Goal: Information Seeking & Learning: Learn about a topic

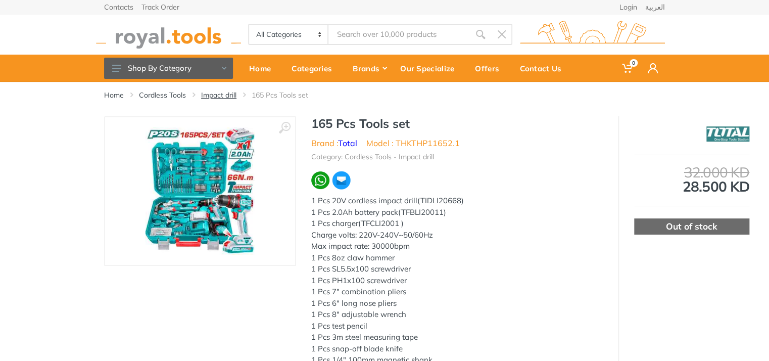
click at [214, 96] on link "Impact drill" at bounding box center [218, 95] width 35 height 10
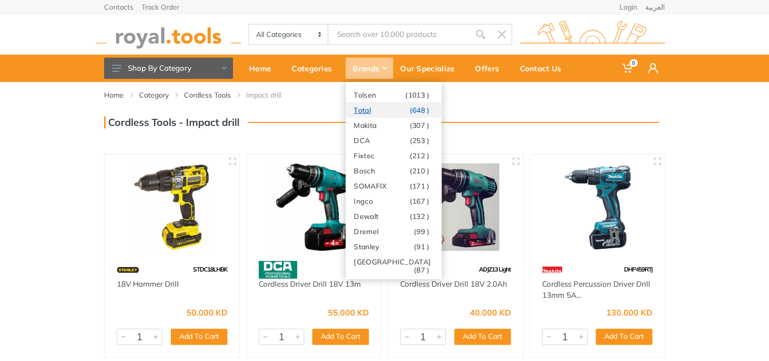
click at [368, 111] on link "Total (648 )" at bounding box center [394, 109] width 96 height 15
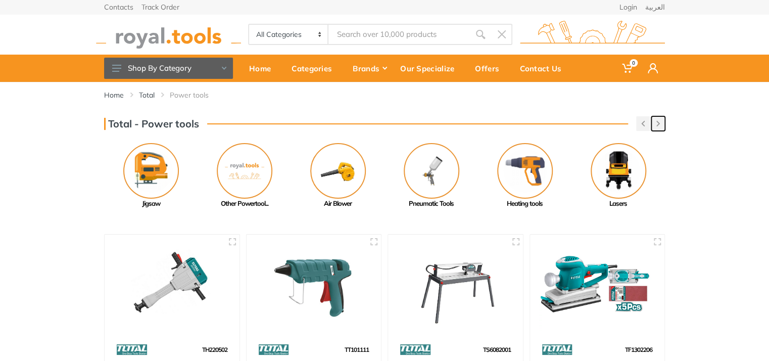
click at [659, 125] on icon "button" at bounding box center [658, 124] width 4 height 6
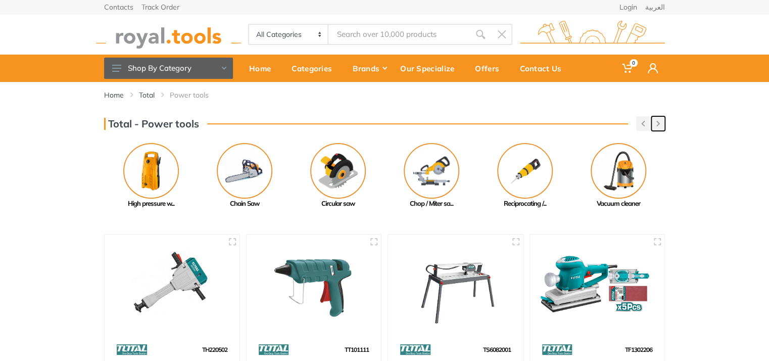
click at [659, 125] on icon "button" at bounding box center [658, 124] width 4 height 6
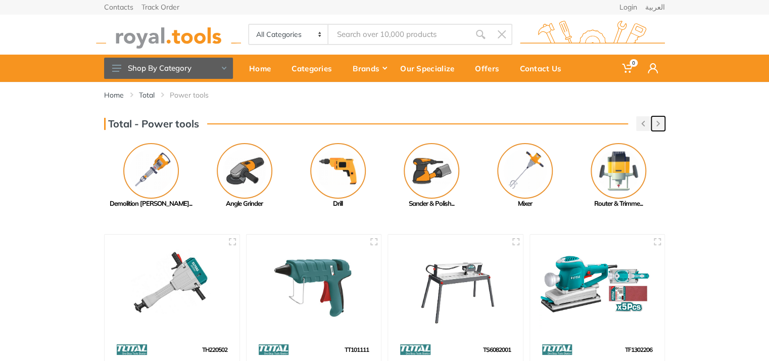
click at [660, 124] on button "button" at bounding box center [658, 123] width 14 height 15
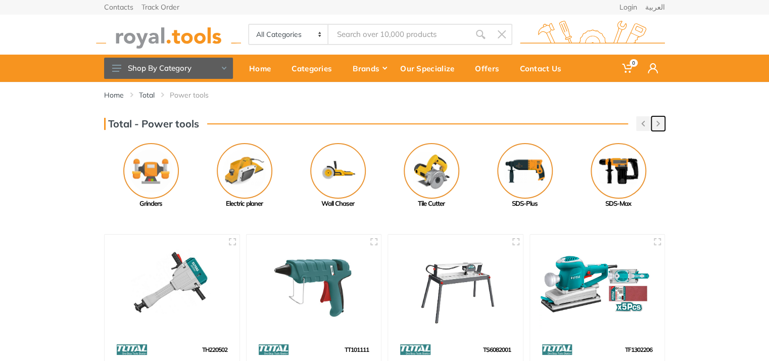
click at [660, 124] on button "button" at bounding box center [658, 123] width 14 height 15
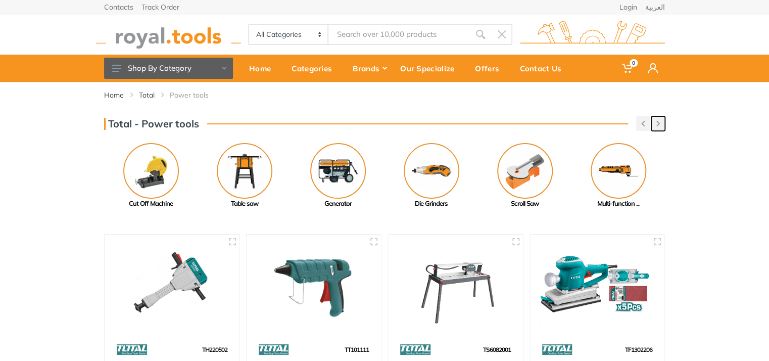
click at [660, 124] on button "button" at bounding box center [658, 123] width 14 height 15
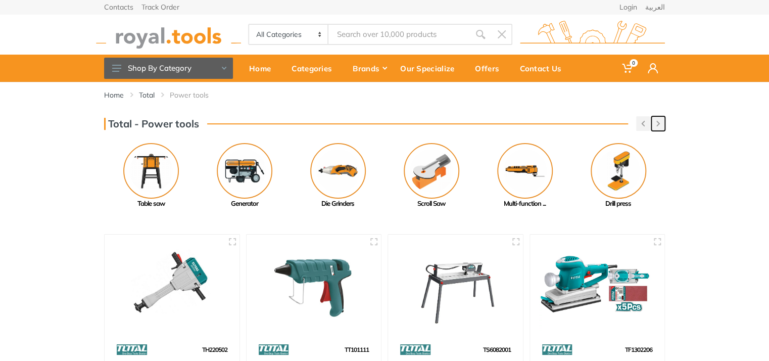
click at [660, 124] on button "button" at bounding box center [658, 123] width 14 height 15
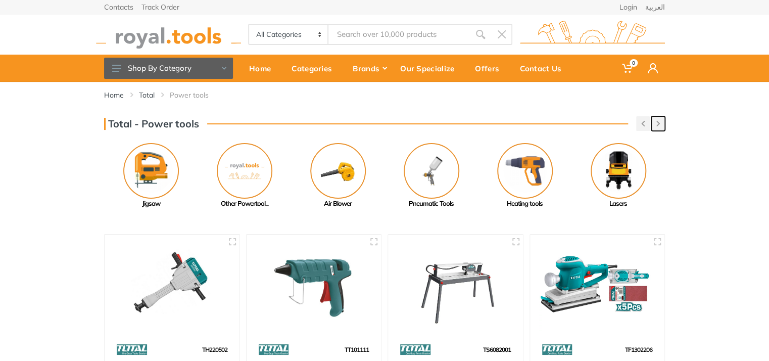
click at [660, 124] on button "button" at bounding box center [658, 123] width 14 height 15
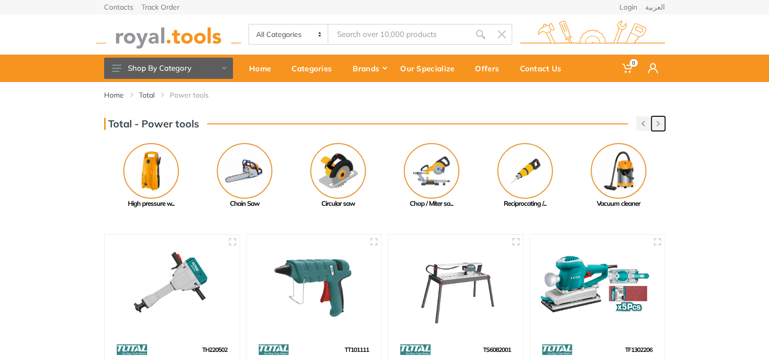
click at [660, 124] on button "button" at bounding box center [658, 123] width 14 height 15
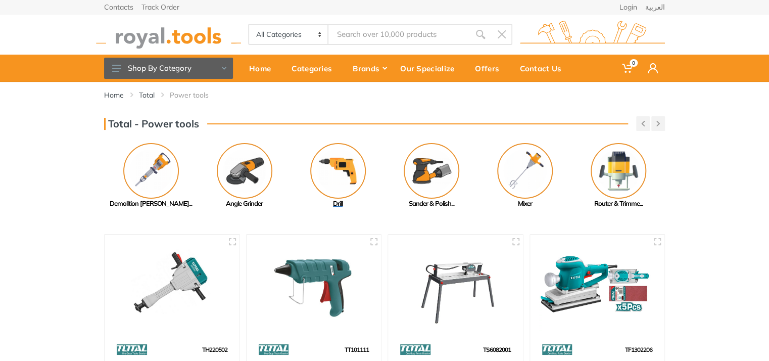
click at [353, 176] on img at bounding box center [338, 171] width 56 height 56
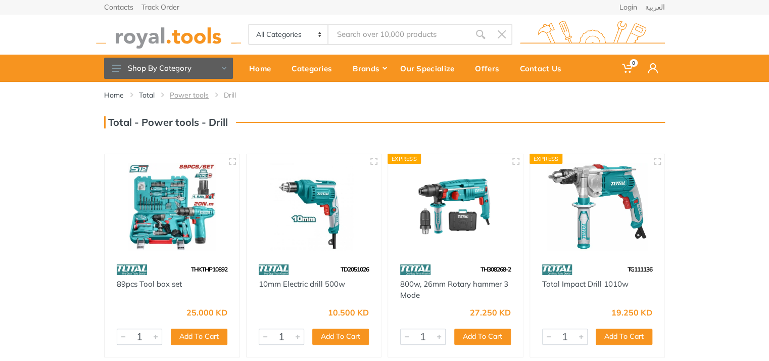
click at [193, 97] on link "Power tools" at bounding box center [189, 95] width 39 height 10
click at [222, 70] on button "Shop By Category" at bounding box center [168, 68] width 129 height 21
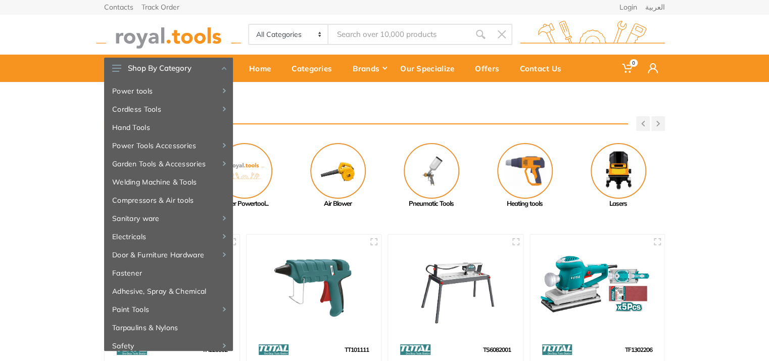
click at [378, 32] on input "Site search" at bounding box center [398, 34] width 141 height 21
type input "total 20v"
